Goal: Information Seeking & Learning: Learn about a topic

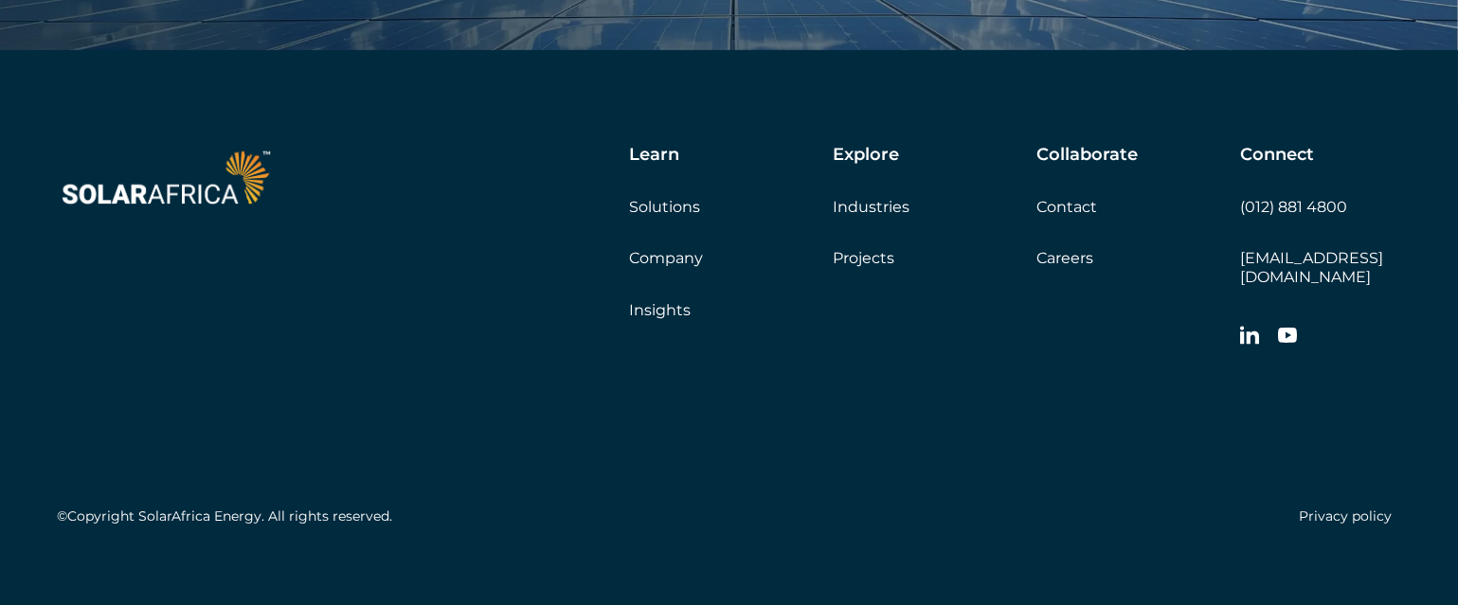
scroll to position [6399, 0]
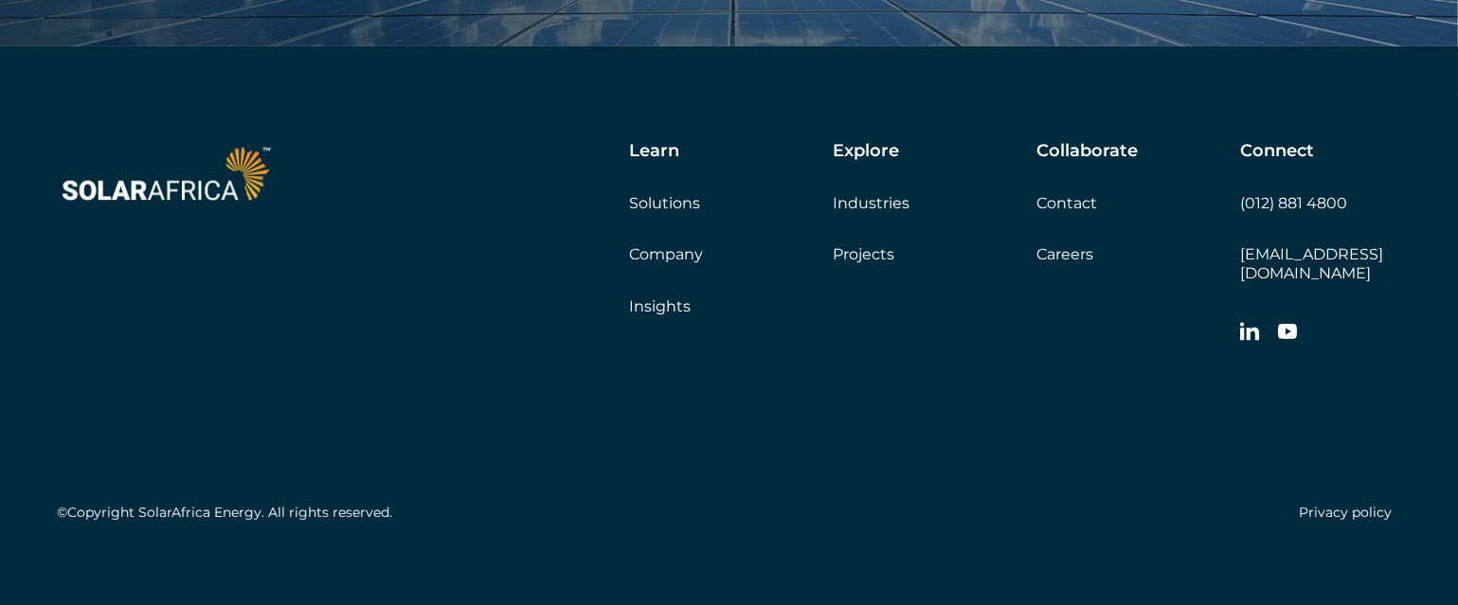
click at [1053, 256] on link "Careers" at bounding box center [1064, 254] width 57 height 18
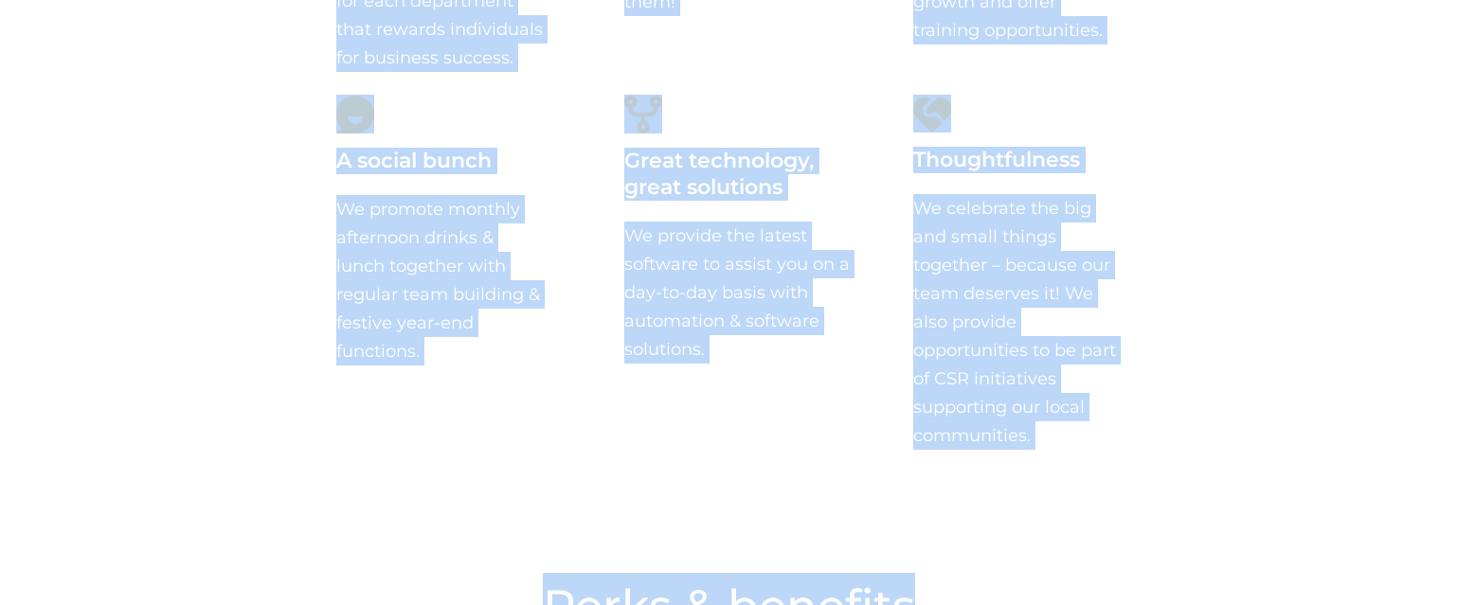
scroll to position [1834, 0]
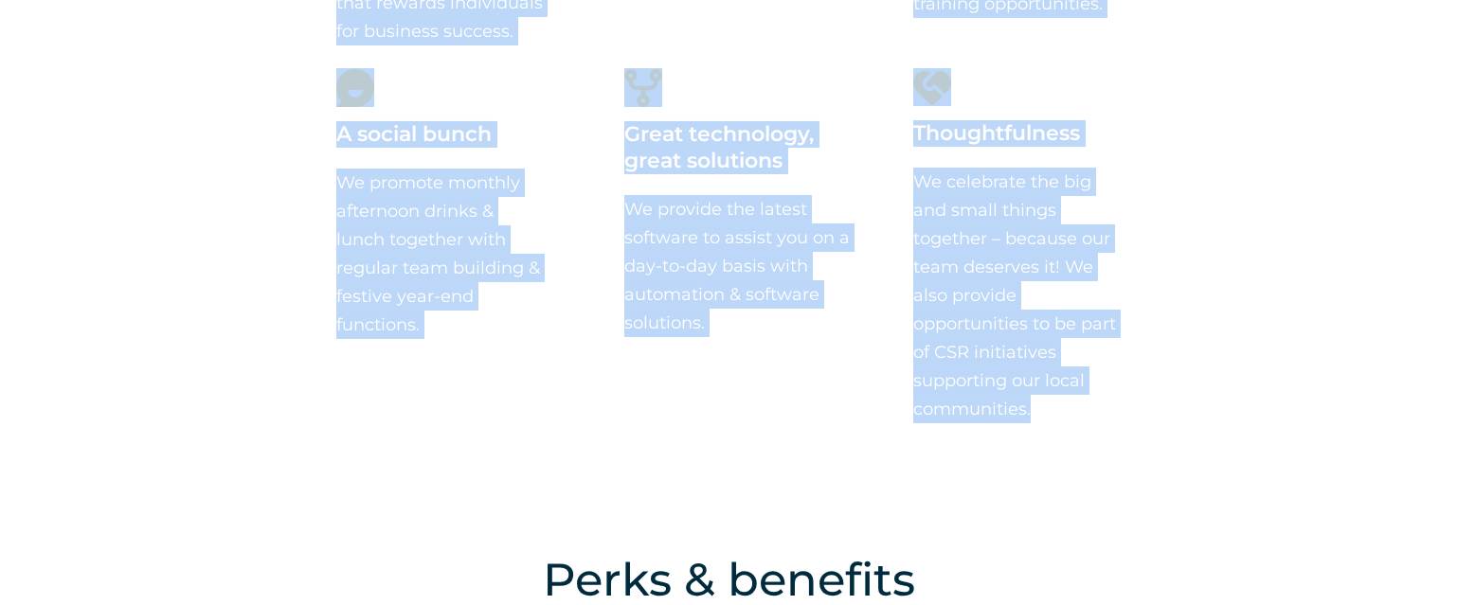
drag, startPoint x: 439, startPoint y: 168, endPoint x: 1067, endPoint y: 421, distance: 678.2
click at [1067, 421] on div "Why work for SolarAfrica? Transparent incentive plans We offer achievable & tra…" at bounding box center [729, 35] width 1458 height 981
copy div "Why work for SolarAfrica? Transparent incentive plans We offer achievable & tra…"
click at [633, 452] on div "Why work for SolarAfrica? Transparent incentive plans We offer achievable & tra…" at bounding box center [729, 35] width 1458 height 981
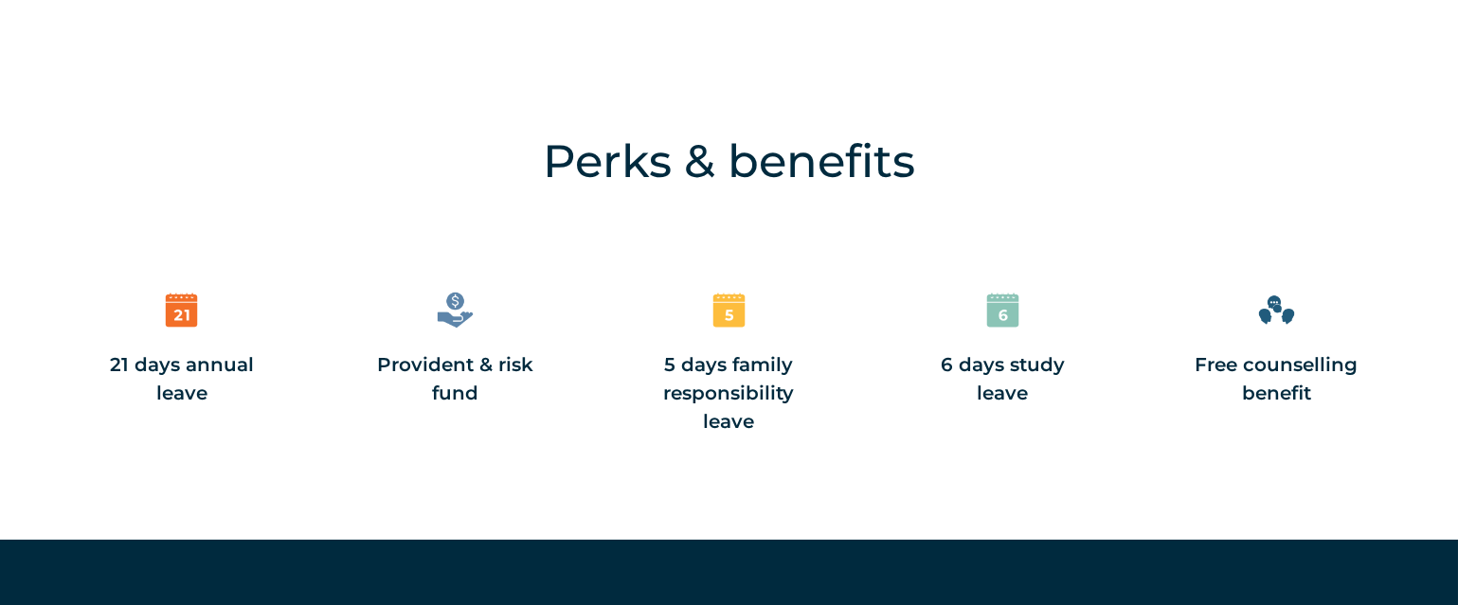
scroll to position [2260, 0]
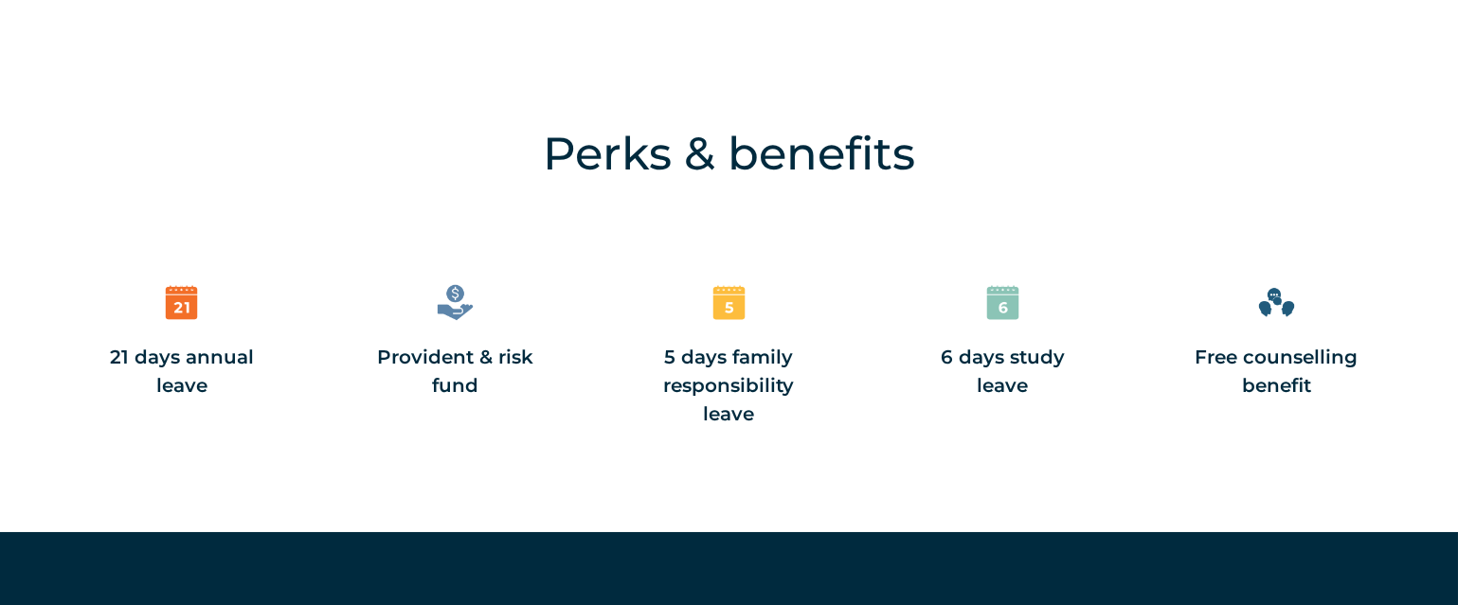
click at [543, 158] on h4 "Perks & benefits" at bounding box center [728, 153] width 1287 height 66
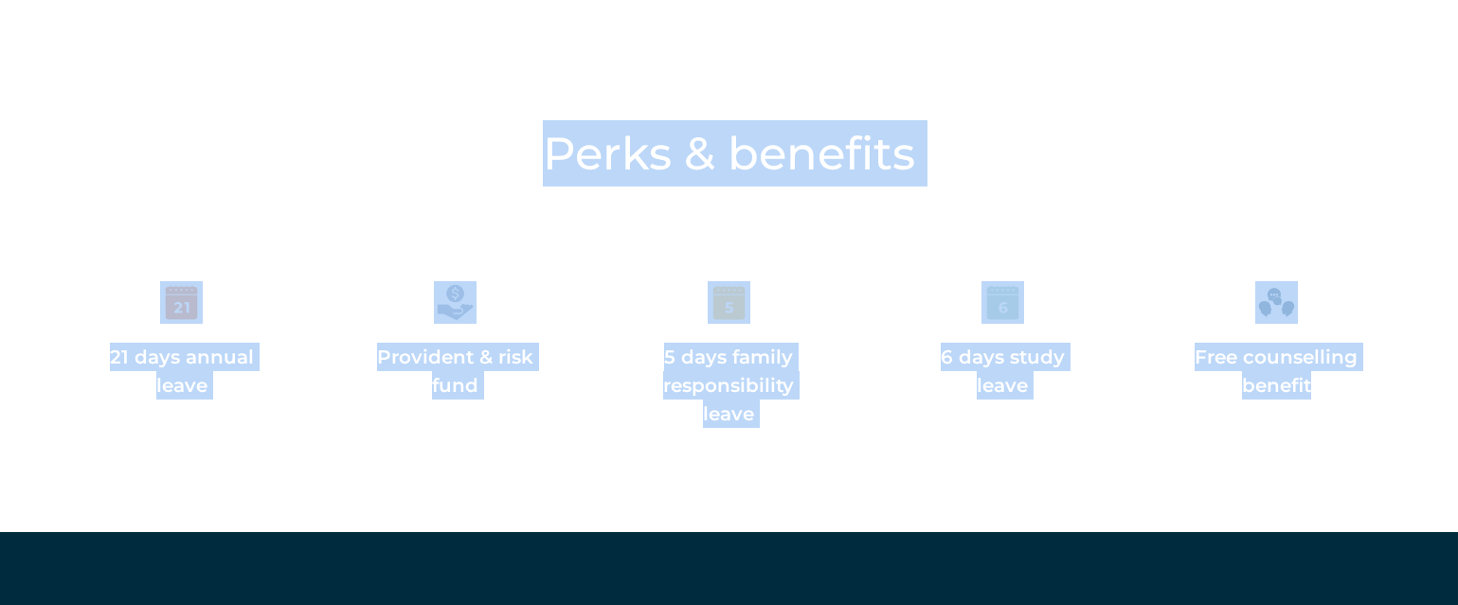
drag, startPoint x: 544, startPoint y: 157, endPoint x: 1329, endPoint y: 399, distance: 821.5
click at [1329, 399] on div "Perks & benefits 21 days annual leave Provident & risk fund 5 days family respo…" at bounding box center [729, 316] width 1458 height 431
copy div "Perks & benefits 21 days annual leave Provident & risk fund 5 days family respo…"
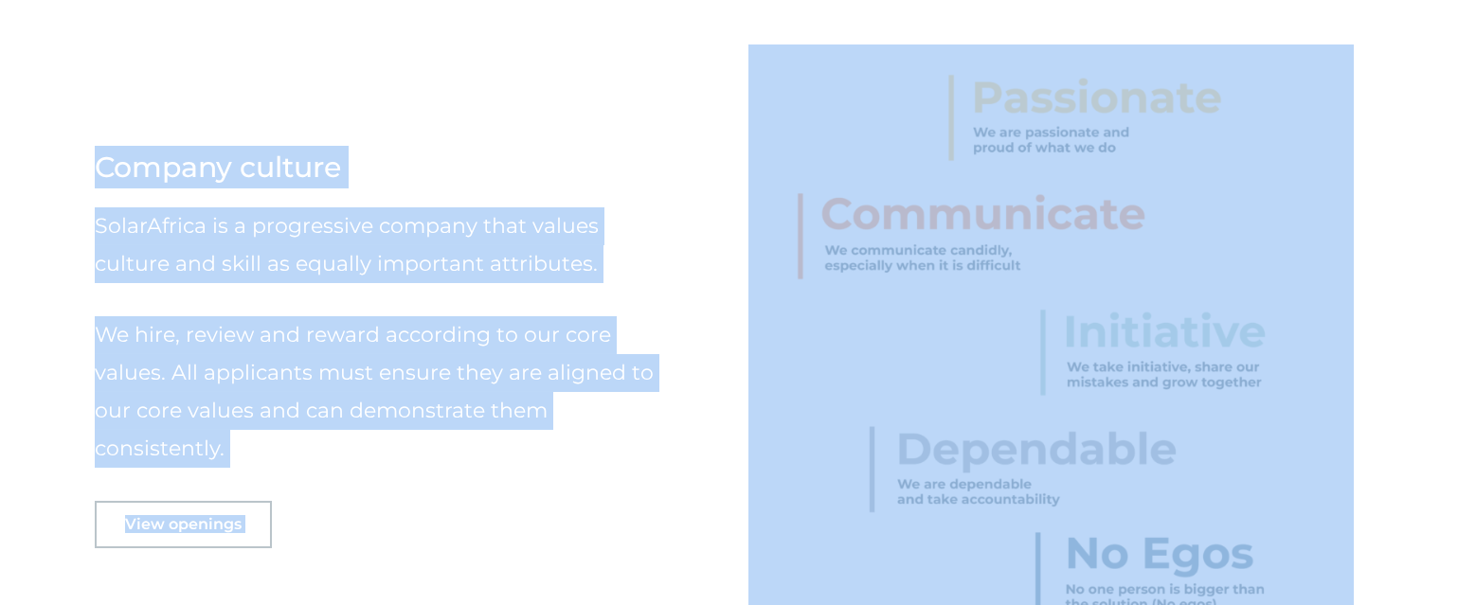
scroll to position [1085, 0]
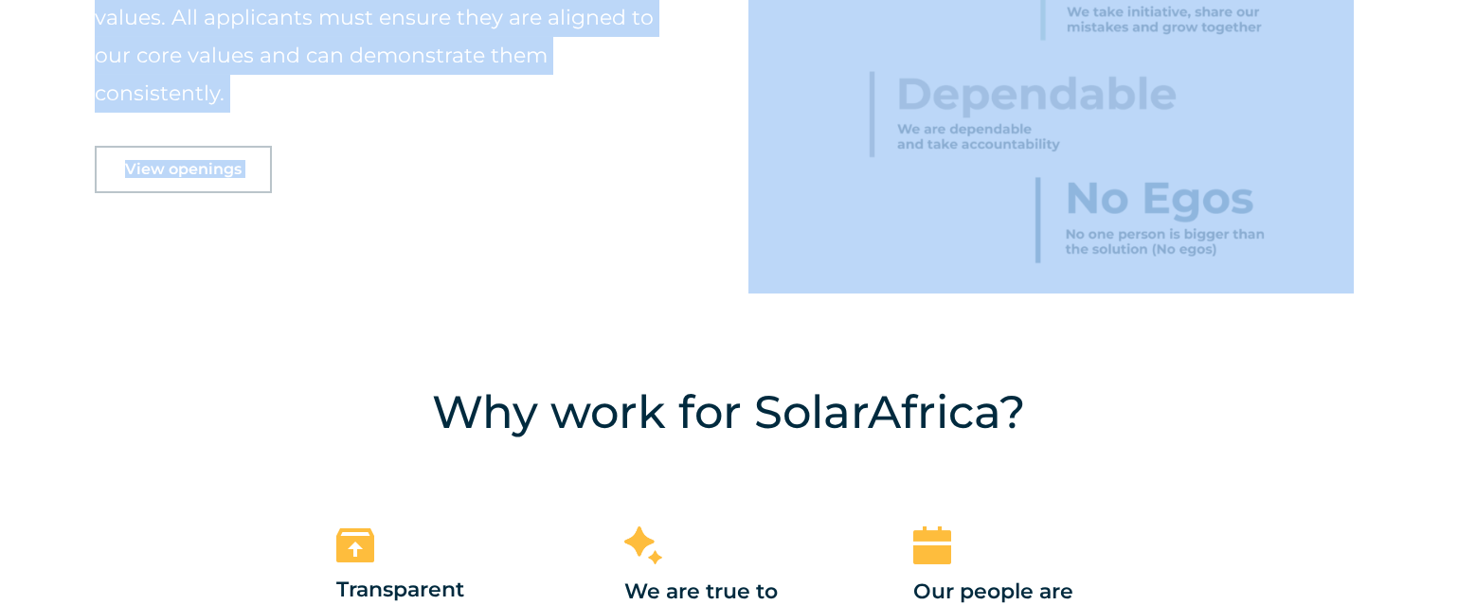
drag, startPoint x: 92, startPoint y: 332, endPoint x: 1204, endPoint y: 112, distance: 1133.5
copy div "Company culture SolarAfrica is a progressive company that values culture and sk…"
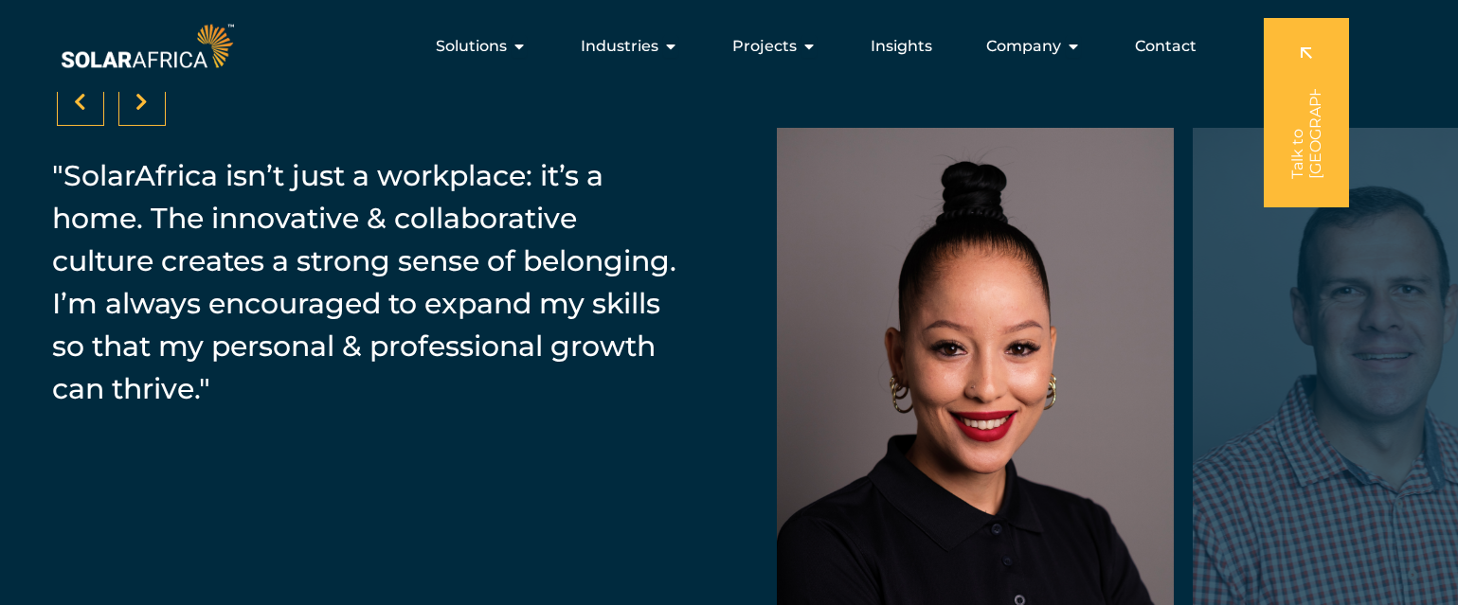
scroll to position [2762, 0]
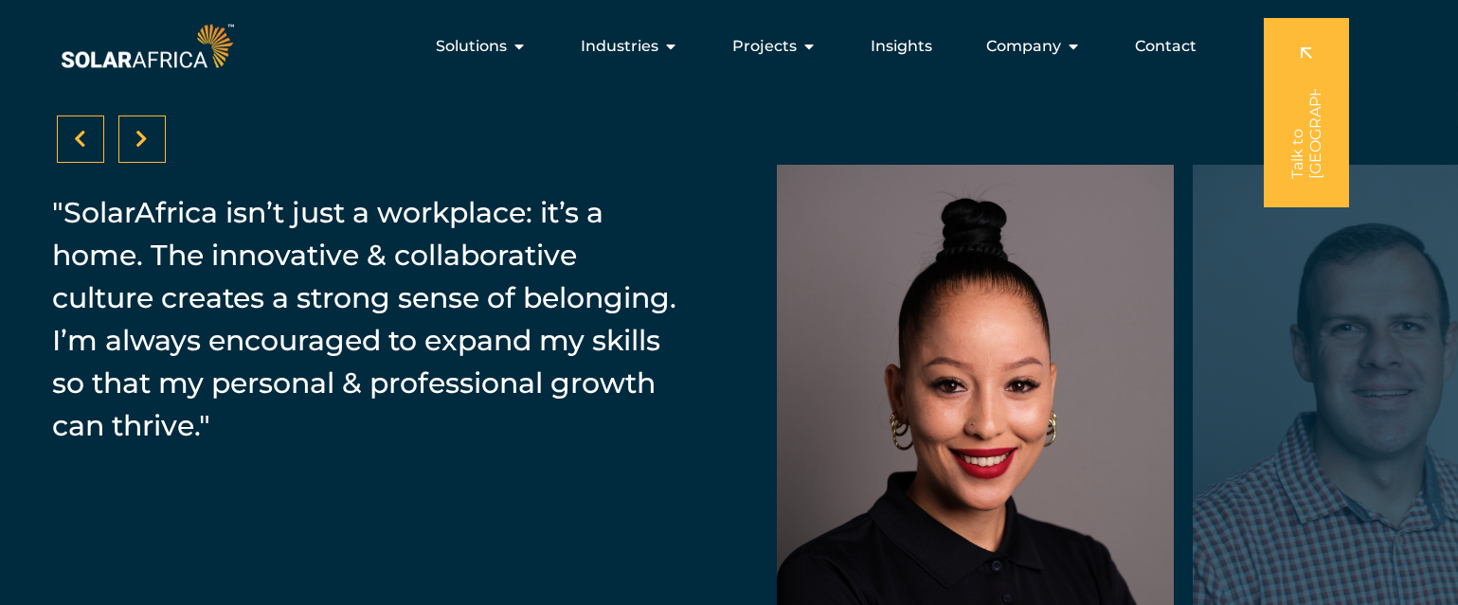
click at [136, 136] on icon at bounding box center [142, 139] width 12 height 19
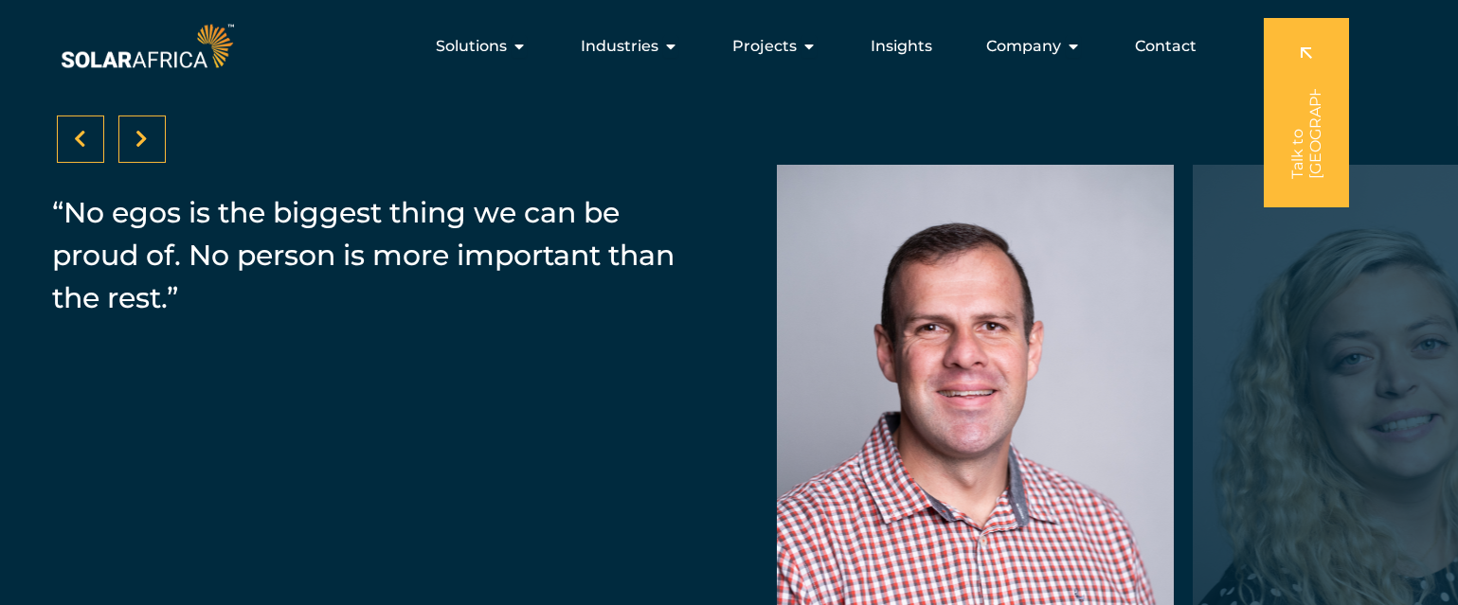
click at [146, 132] on icon at bounding box center [142, 139] width 12 height 19
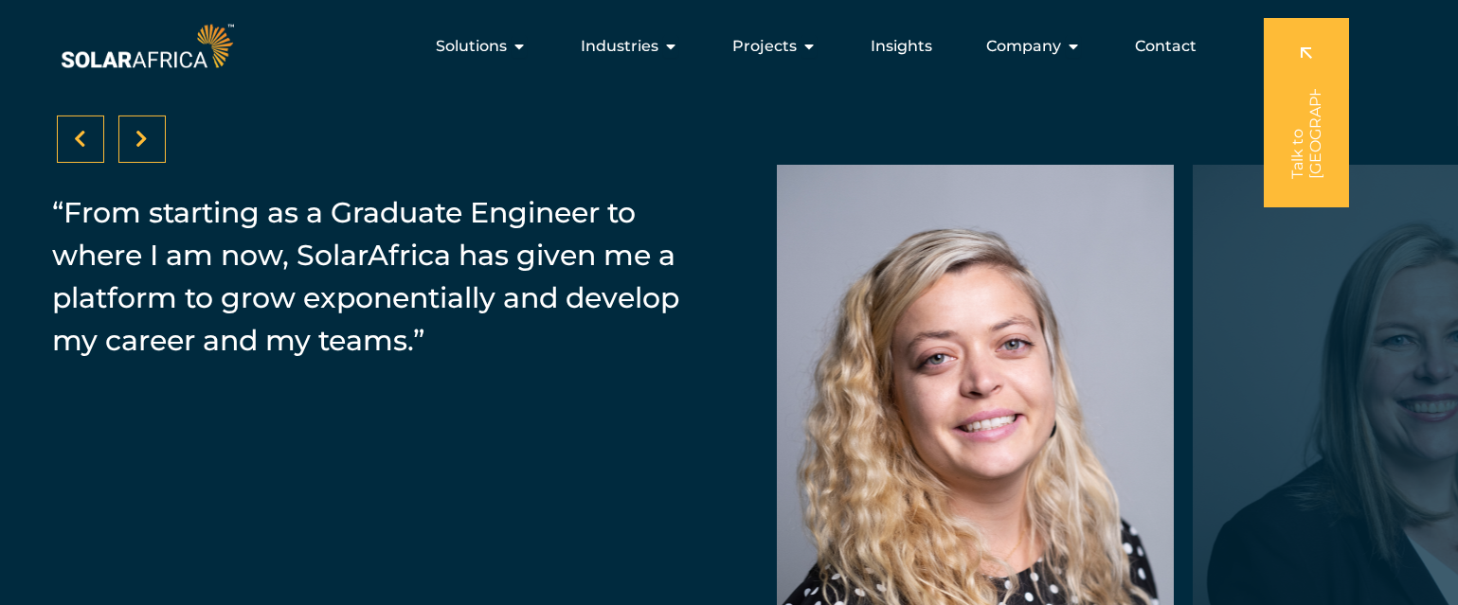
click at [152, 142] on div at bounding box center [141, 139] width 47 height 47
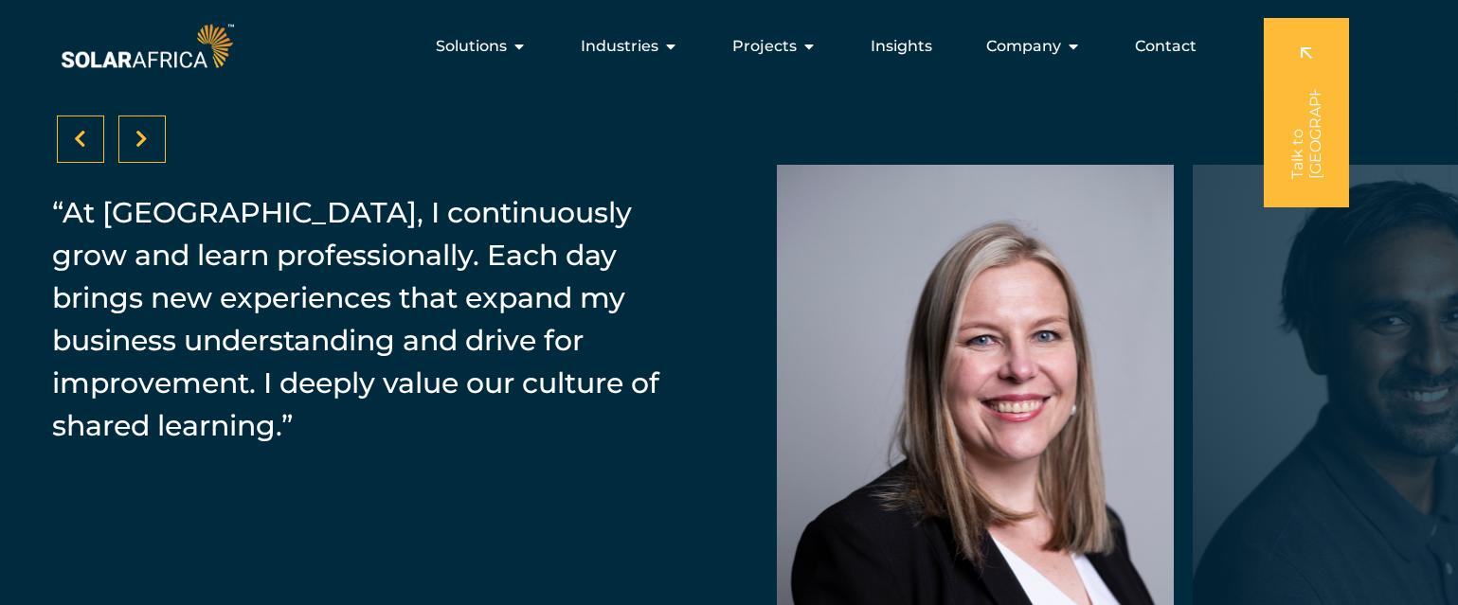
click at [146, 139] on icon at bounding box center [142, 139] width 12 height 19
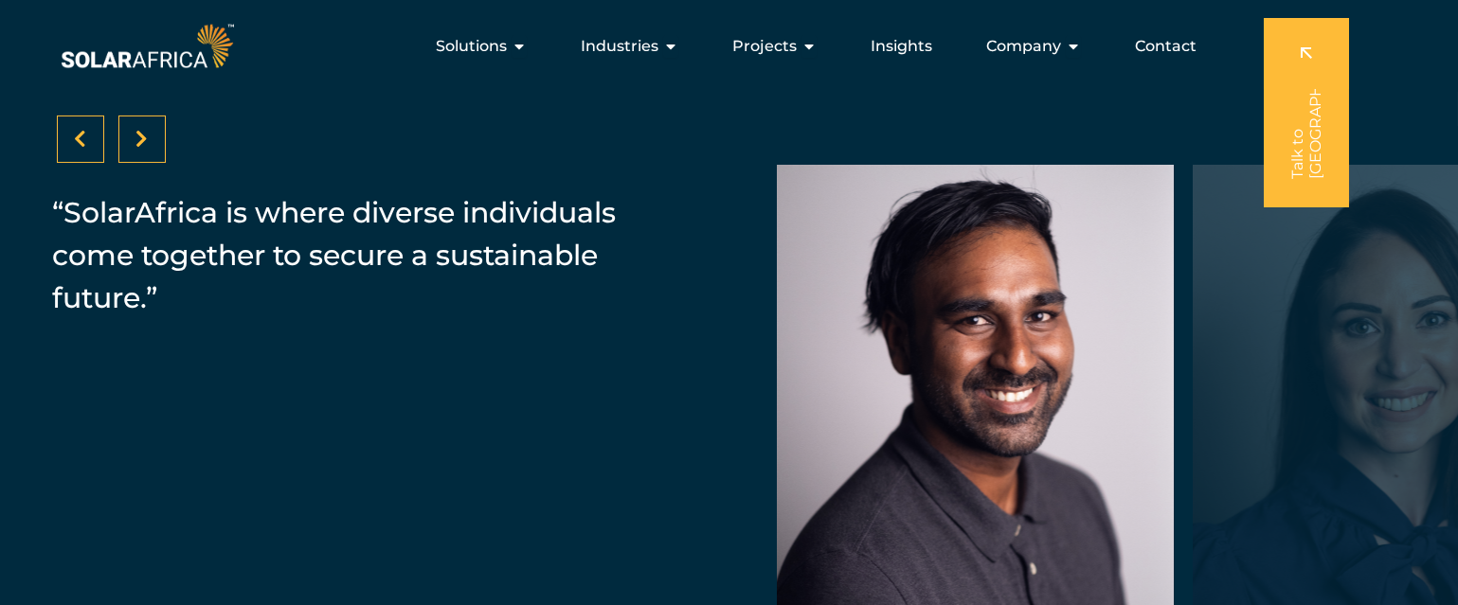
click at [150, 133] on div at bounding box center [141, 139] width 47 height 47
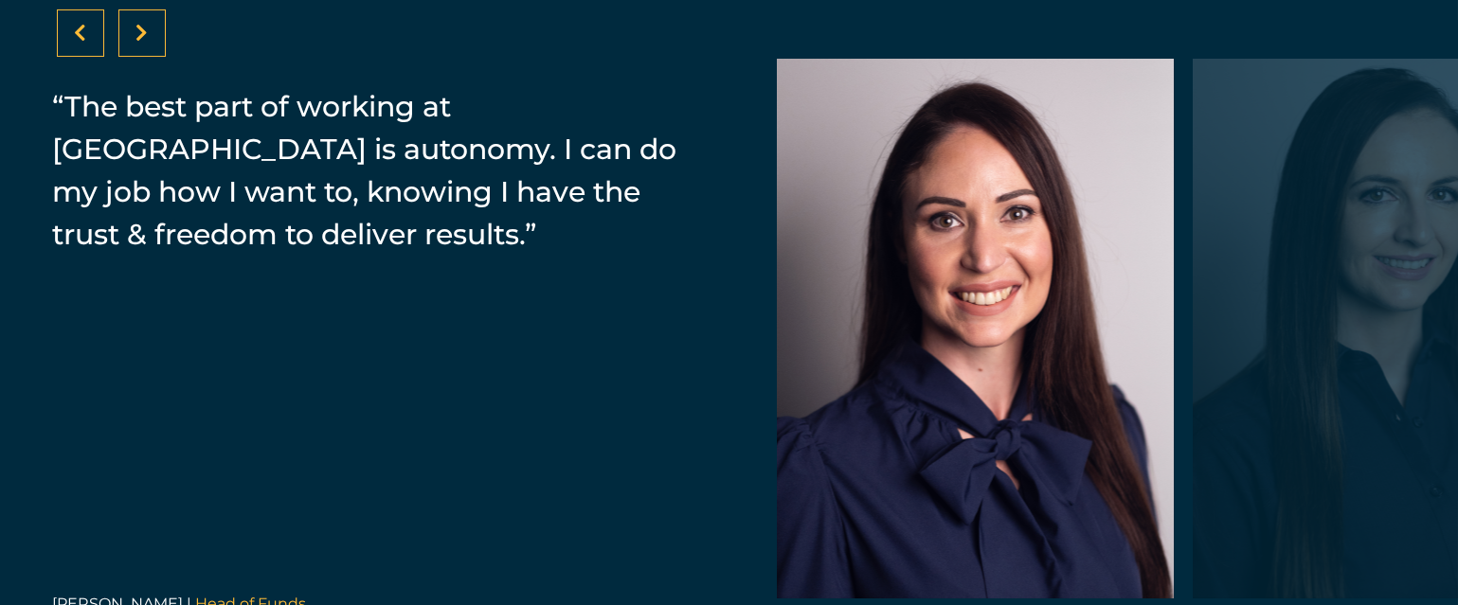
scroll to position [2903, 0]
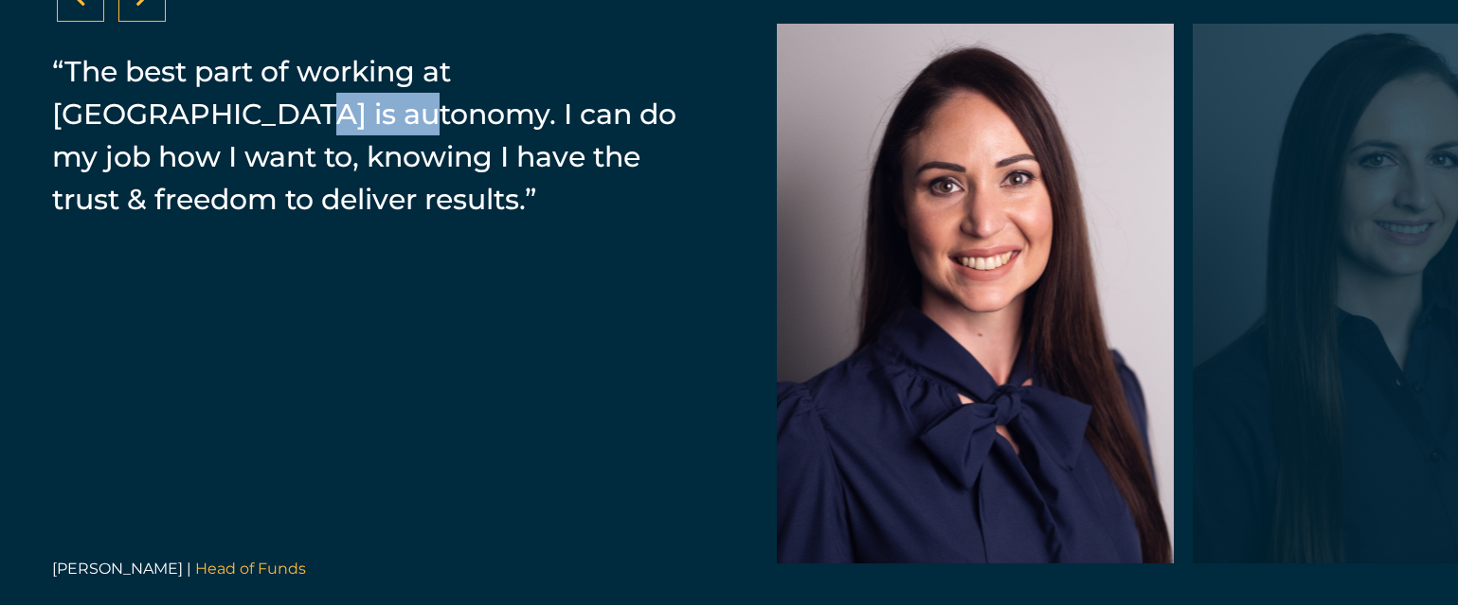
drag, startPoint x: 52, startPoint y: 116, endPoint x: 192, endPoint y: 113, distance: 140.2
click at [192, 113] on p "“The best part of working at [GEOGRAPHIC_DATA] is autonomy. I can do my job how…" at bounding box center [366, 135] width 629 height 170
copy p "autonomy"
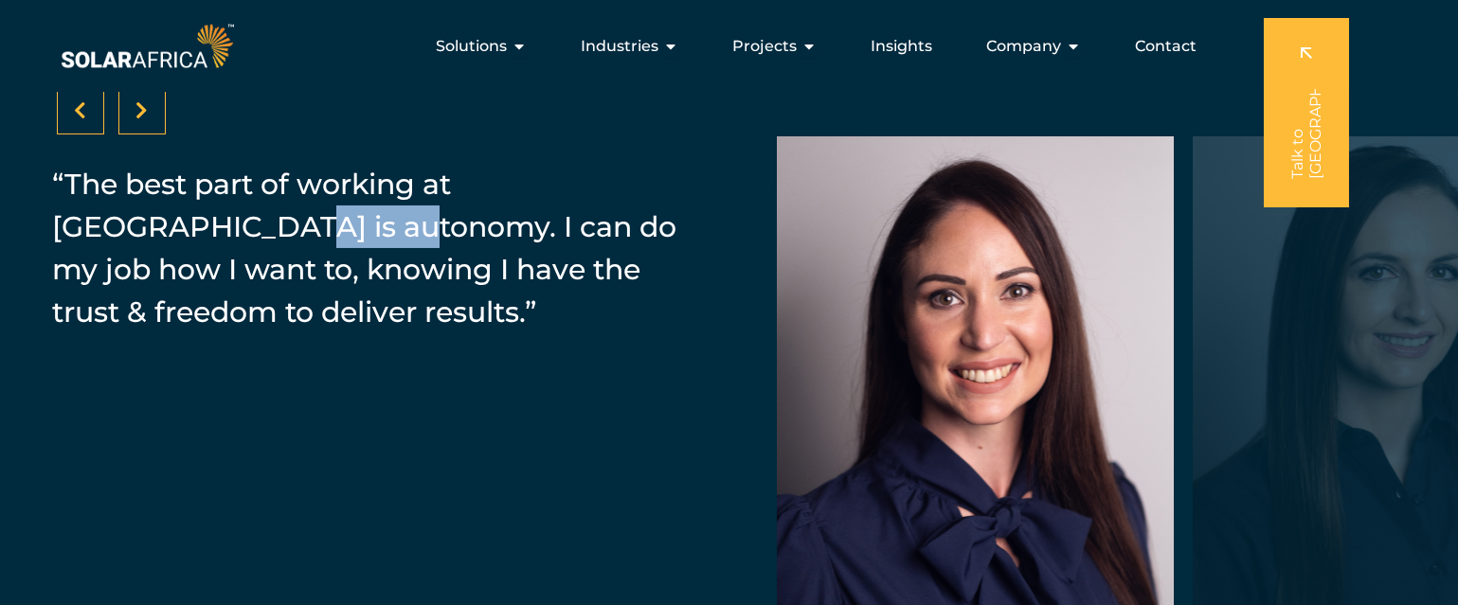
scroll to position [2762, 0]
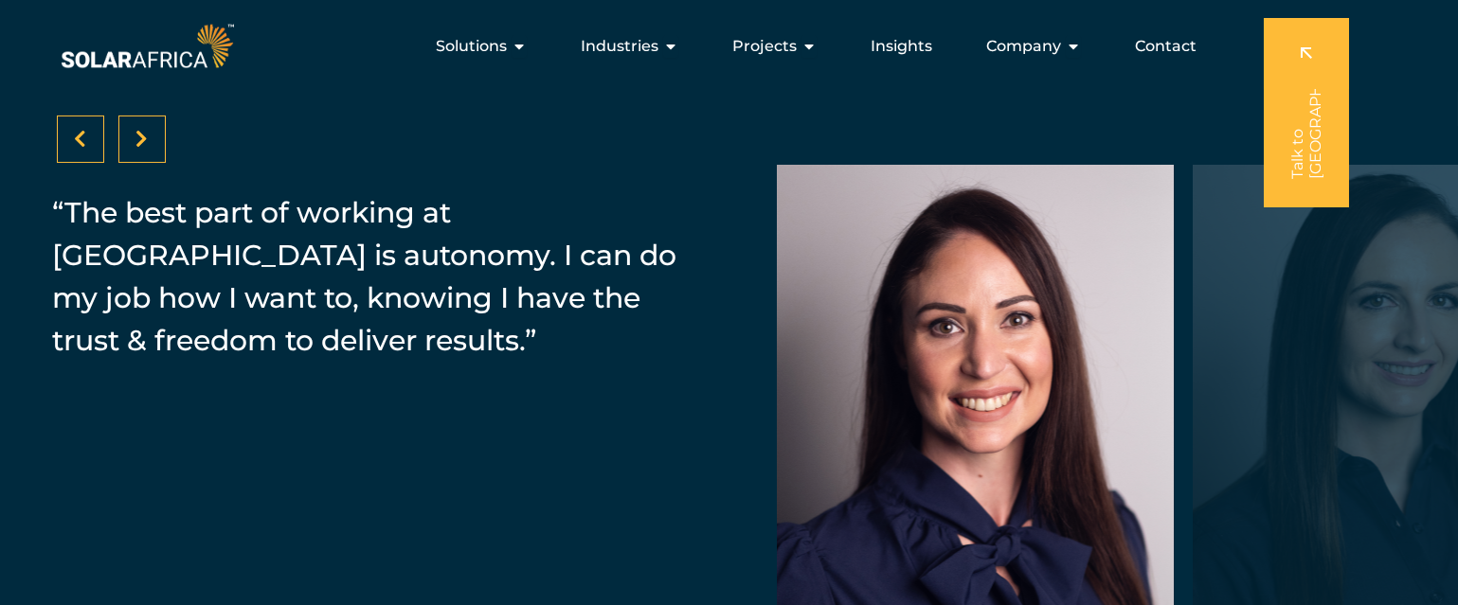
click at [139, 134] on icon at bounding box center [142, 139] width 12 height 19
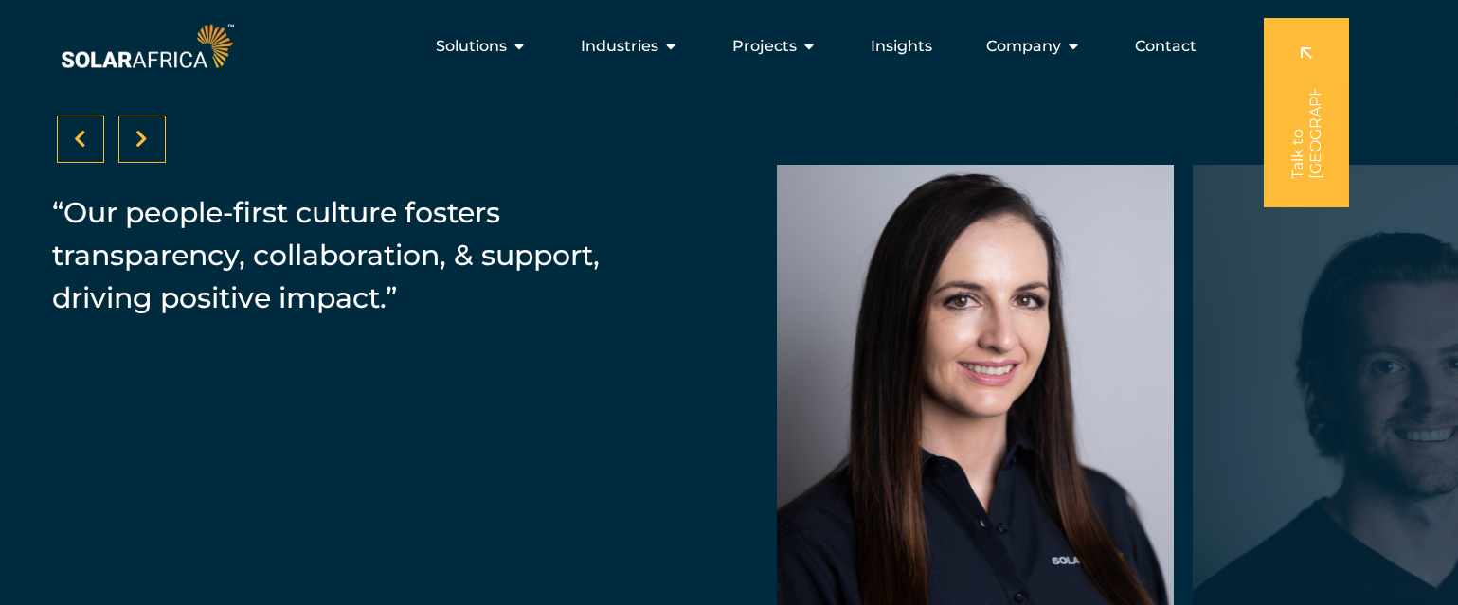
click at [140, 134] on icon at bounding box center [142, 139] width 12 height 19
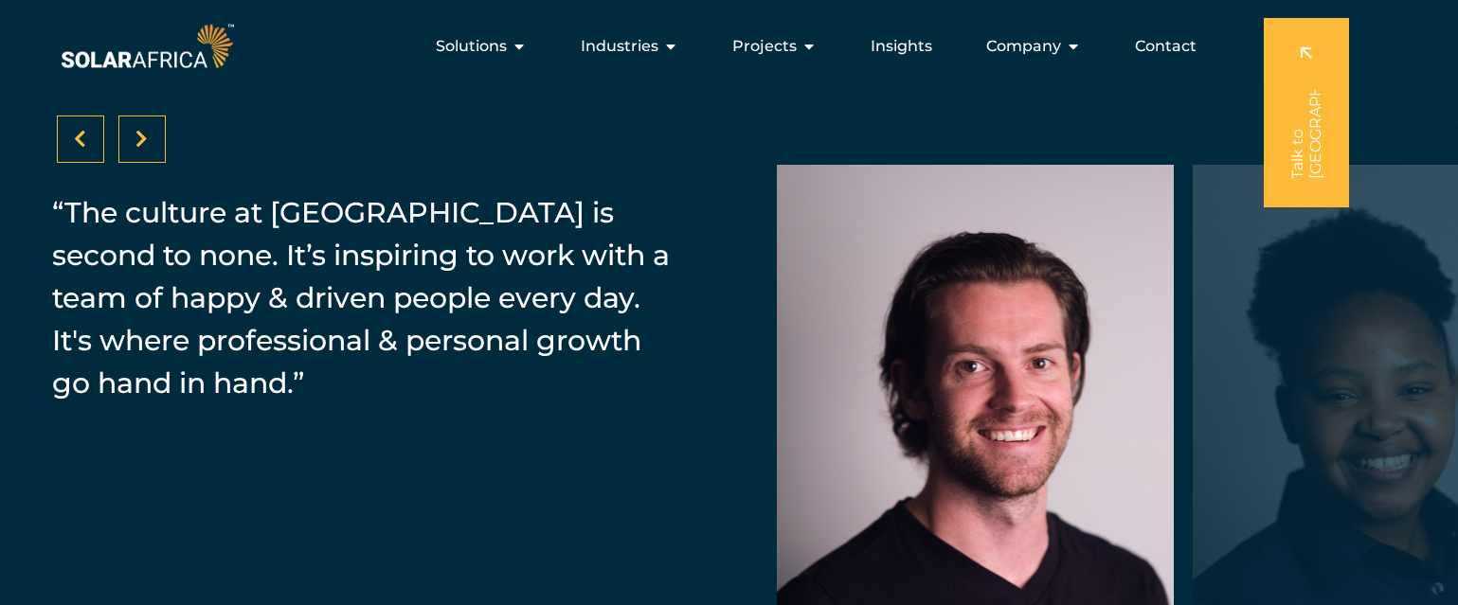
click at [127, 131] on div at bounding box center [141, 139] width 47 height 47
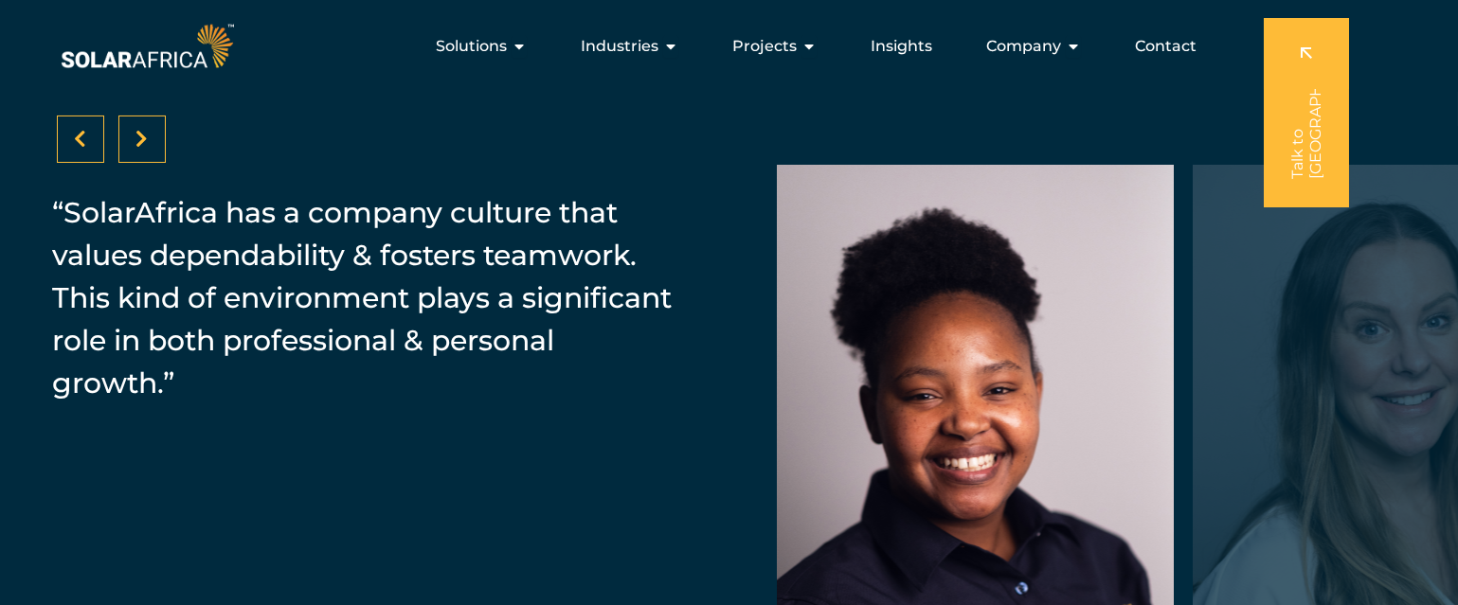
click at [136, 137] on icon at bounding box center [142, 139] width 12 height 19
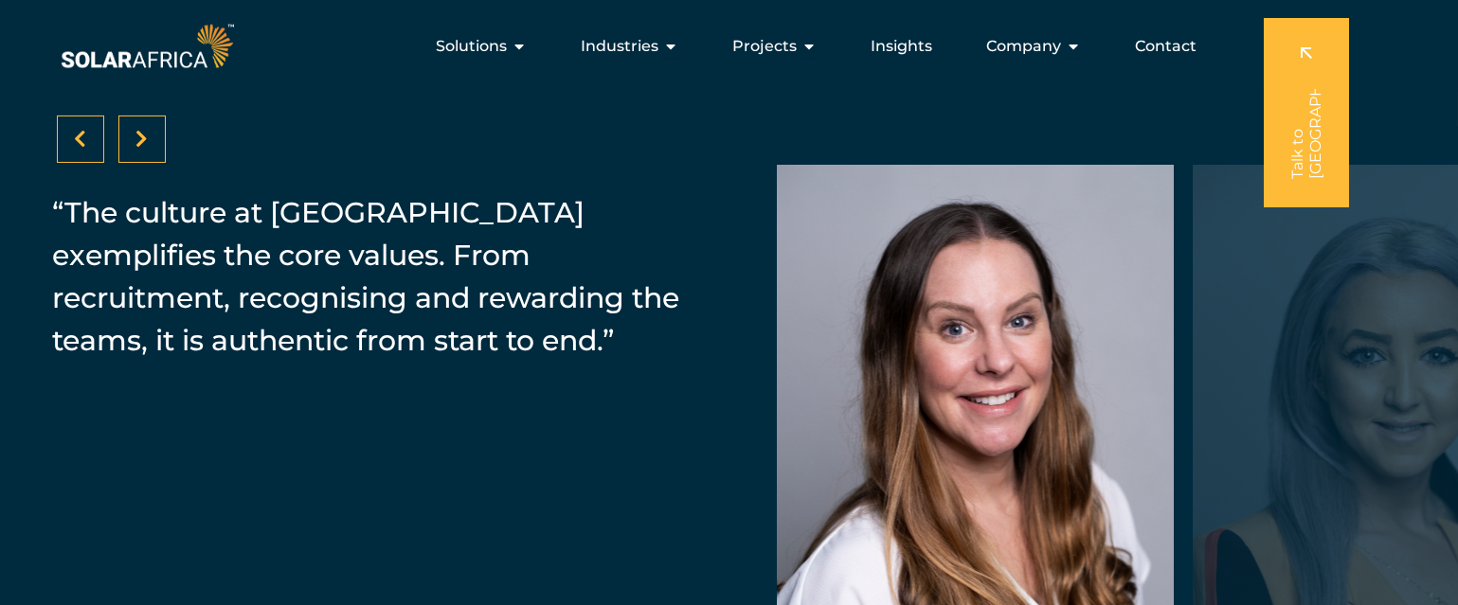
click at [136, 137] on icon at bounding box center [142, 139] width 12 height 19
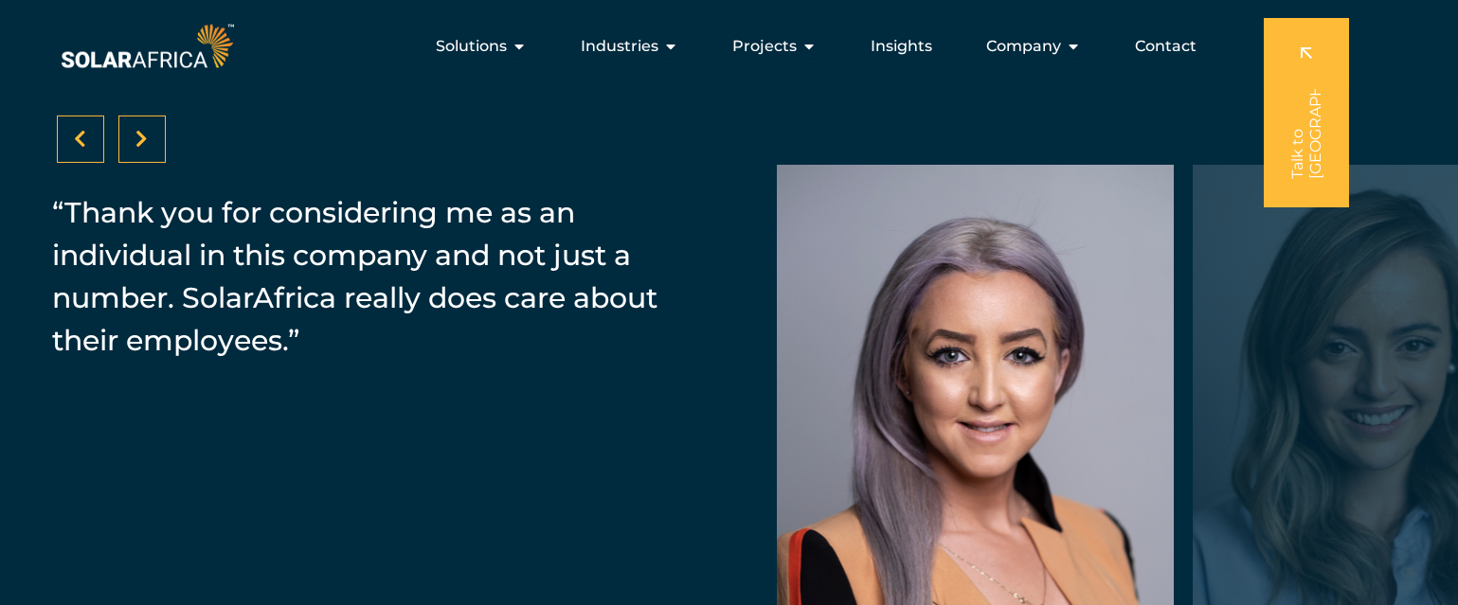
click at [138, 134] on icon at bounding box center [142, 139] width 12 height 19
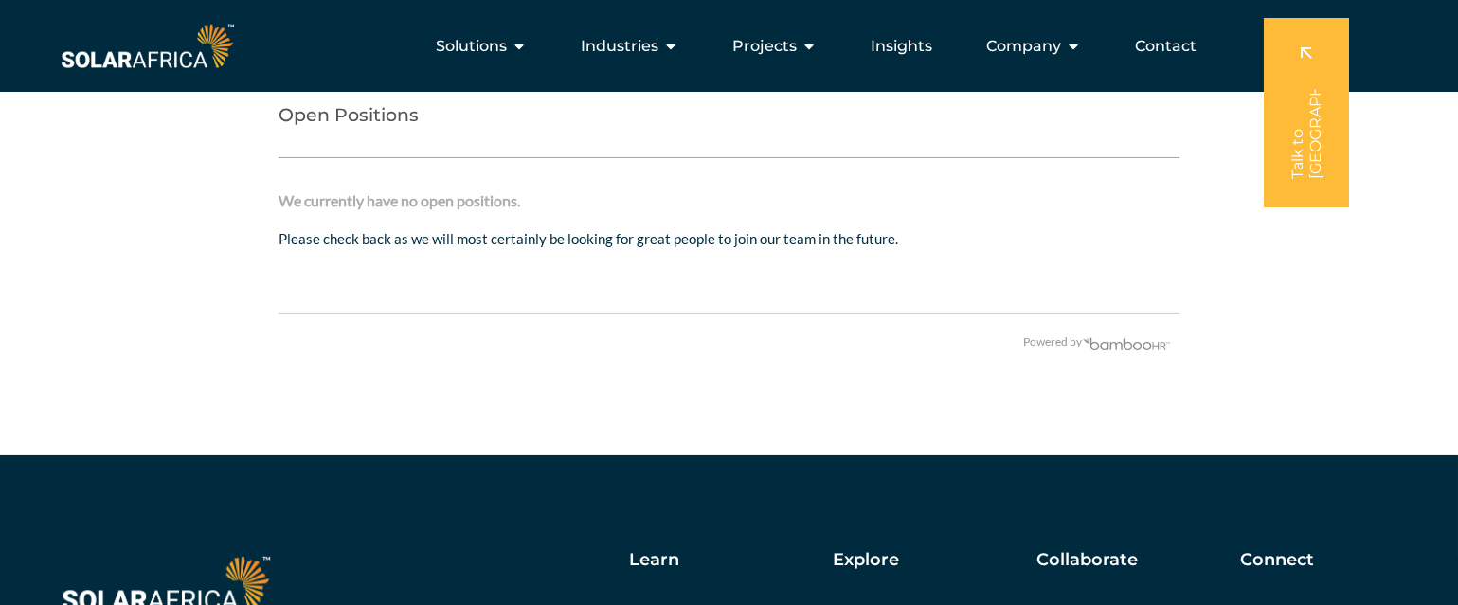
scroll to position [3755, 0]
